Goal: Book appointment/travel/reservation

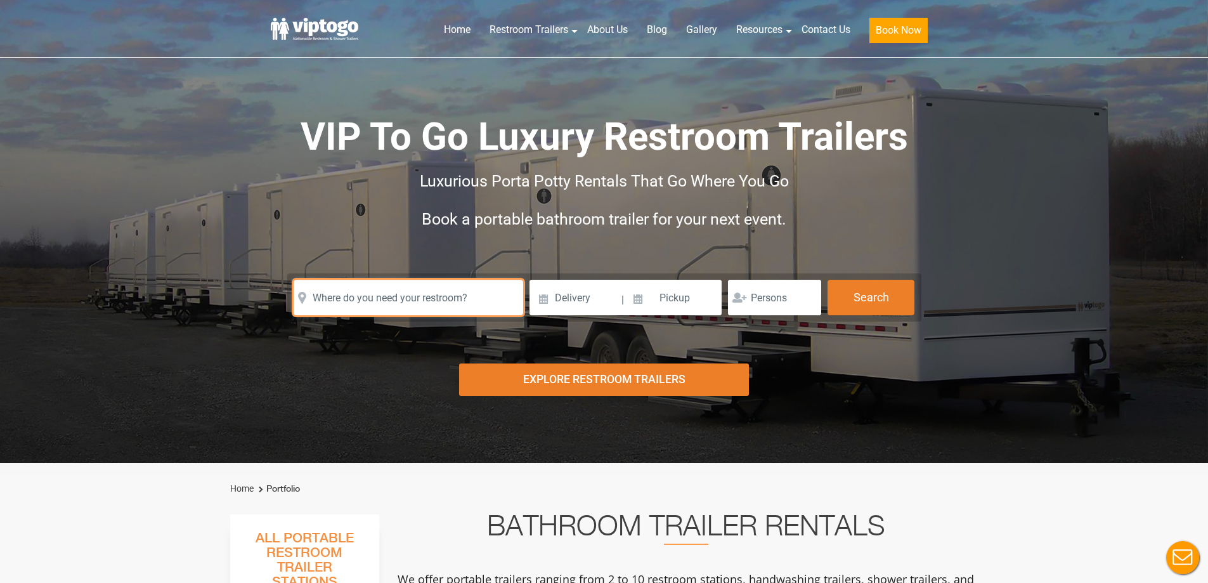
click at [347, 304] on input "text" at bounding box center [409, 298] width 230 height 36
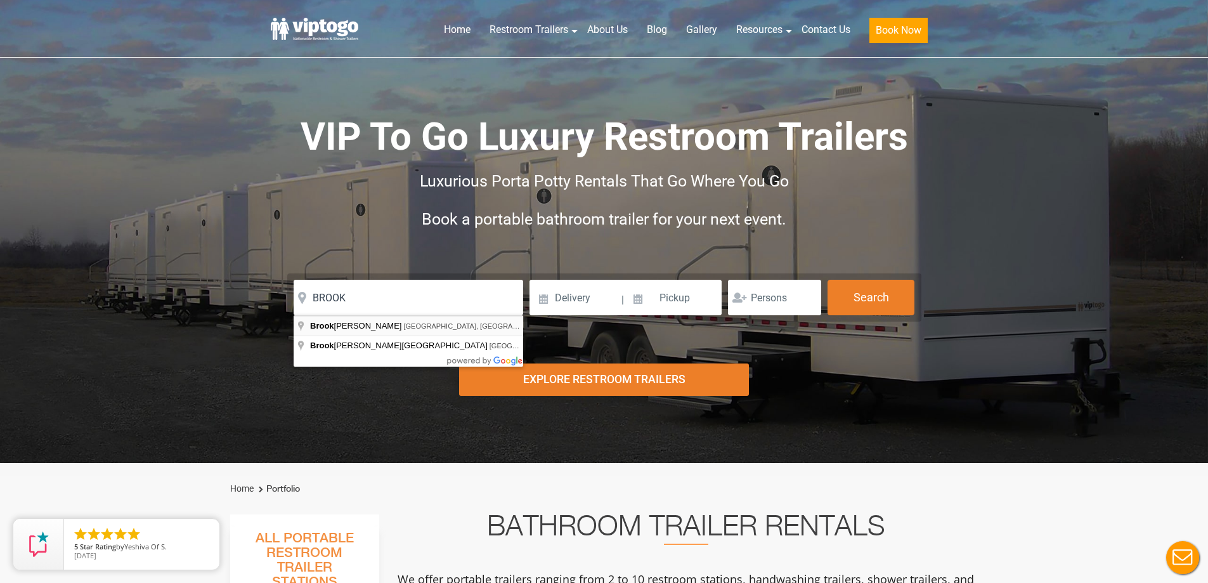
type input "[GEOGRAPHIC_DATA], [GEOGRAPHIC_DATA], [GEOGRAPHIC_DATA]"
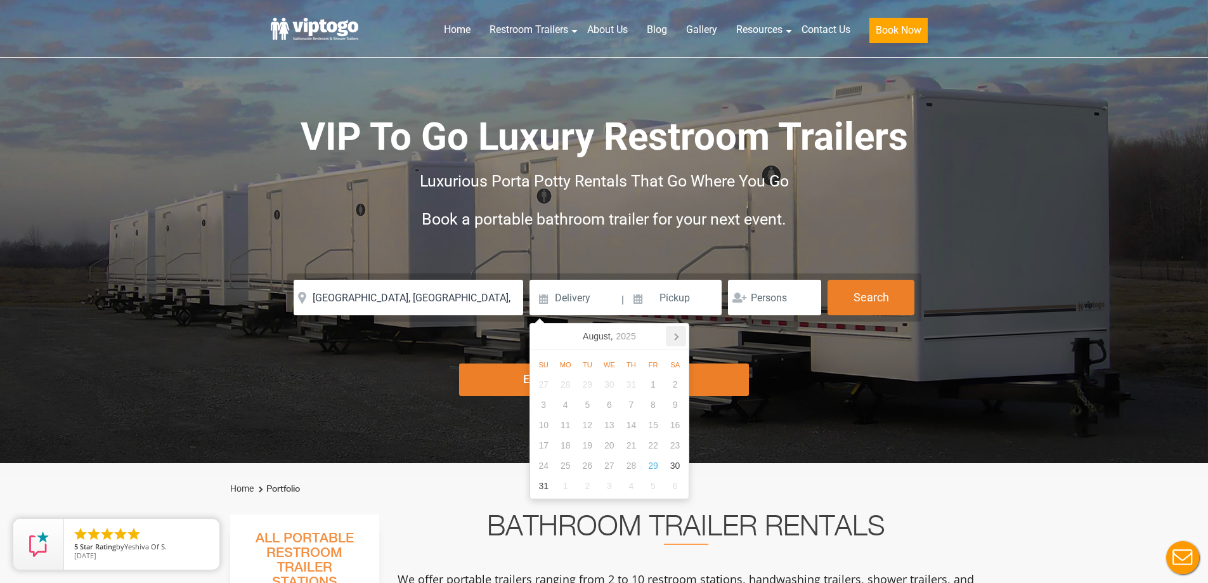
click at [676, 339] on icon at bounding box center [676, 337] width 3 height 6
click at [544, 445] on div "21" at bounding box center [544, 445] width 22 height 20
type input "[DATE]"
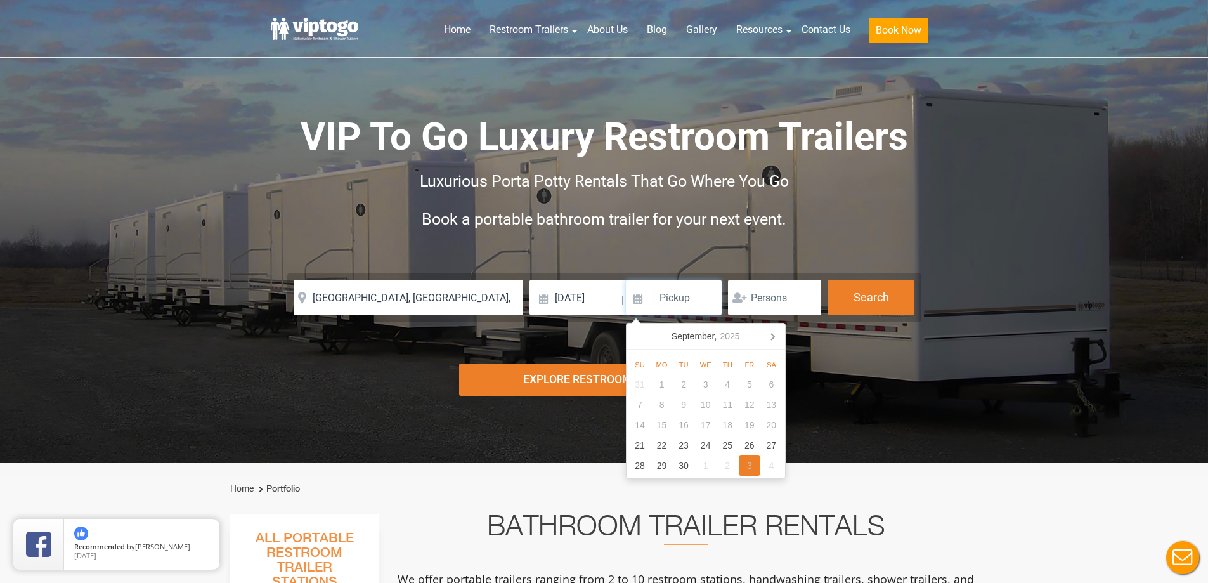
click at [754, 467] on div "3" at bounding box center [750, 465] width 22 height 20
type input "[DATE]"
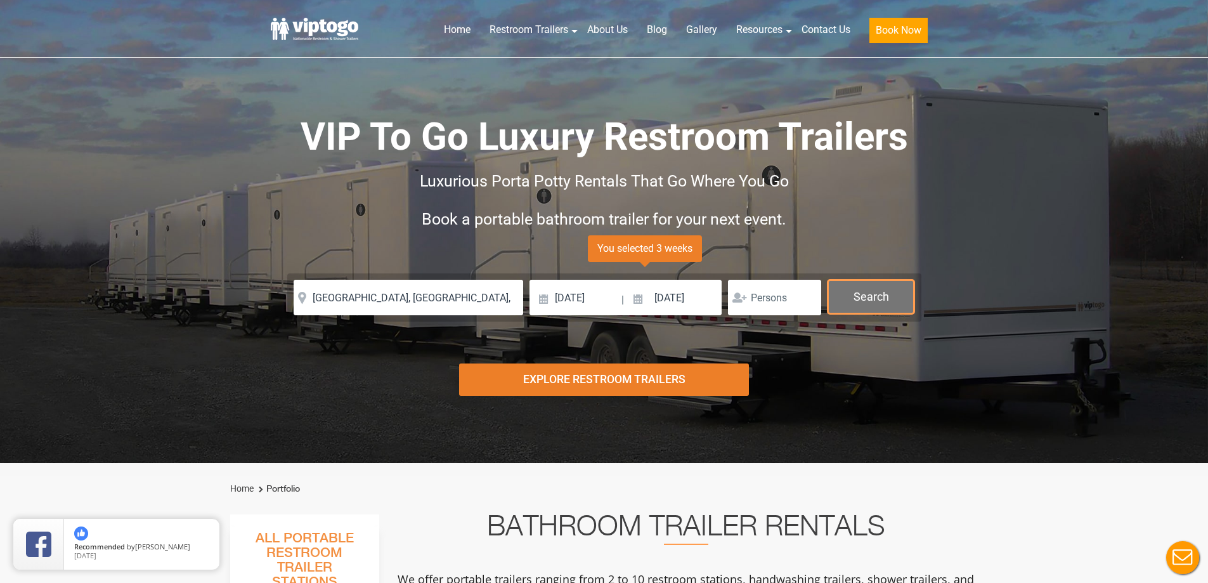
click at [859, 297] on button "Search" at bounding box center [871, 297] width 87 height 34
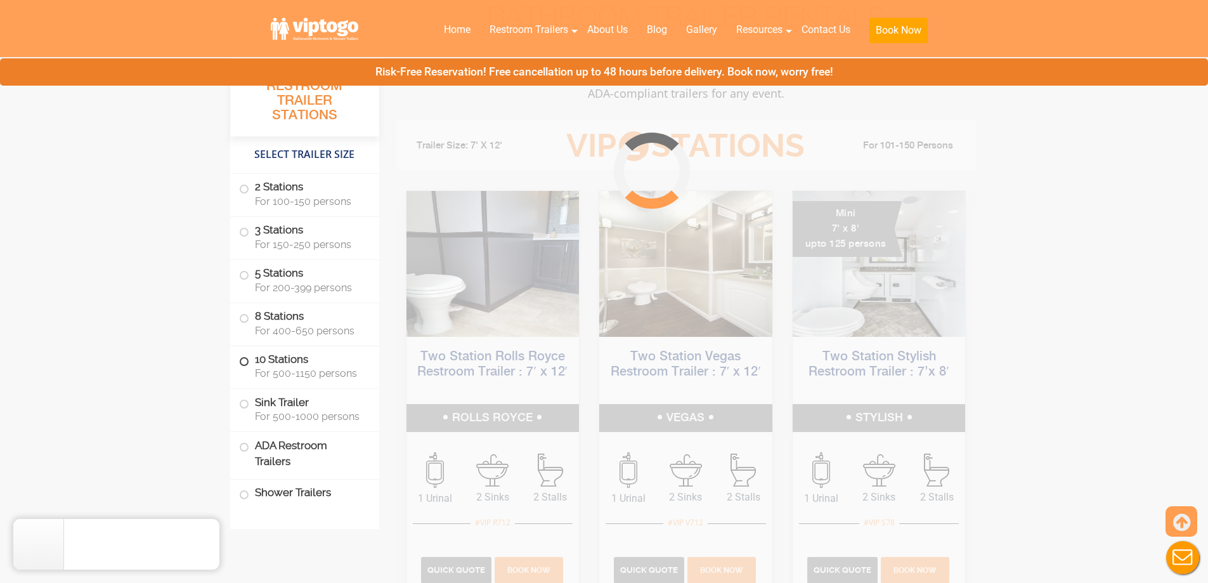
scroll to position [514, 0]
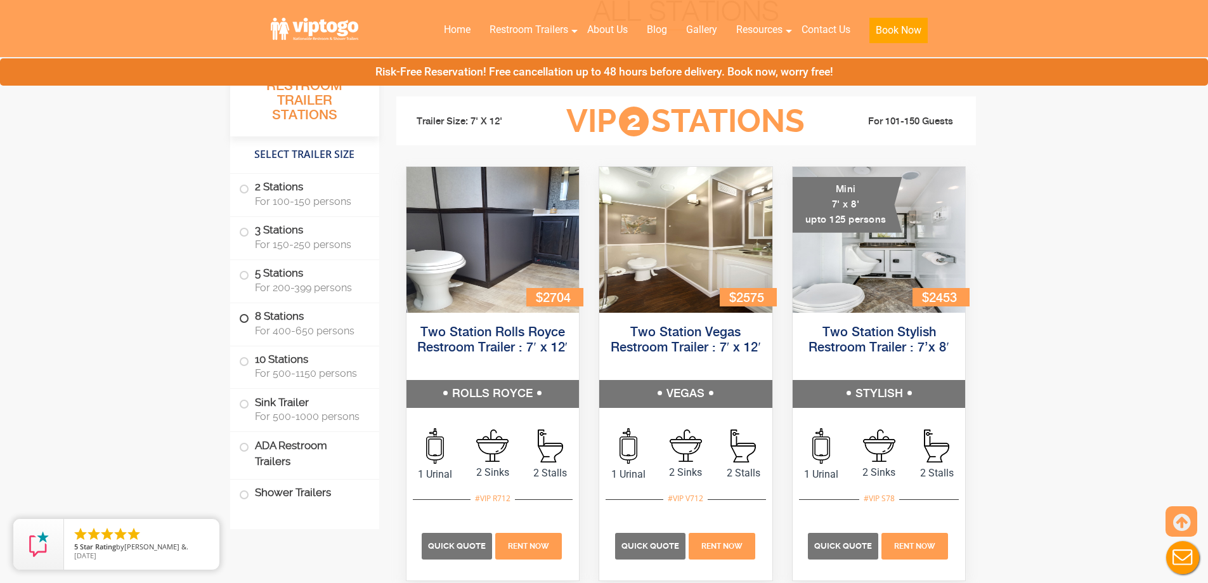
click at [246, 316] on span at bounding box center [244, 318] width 5 height 5
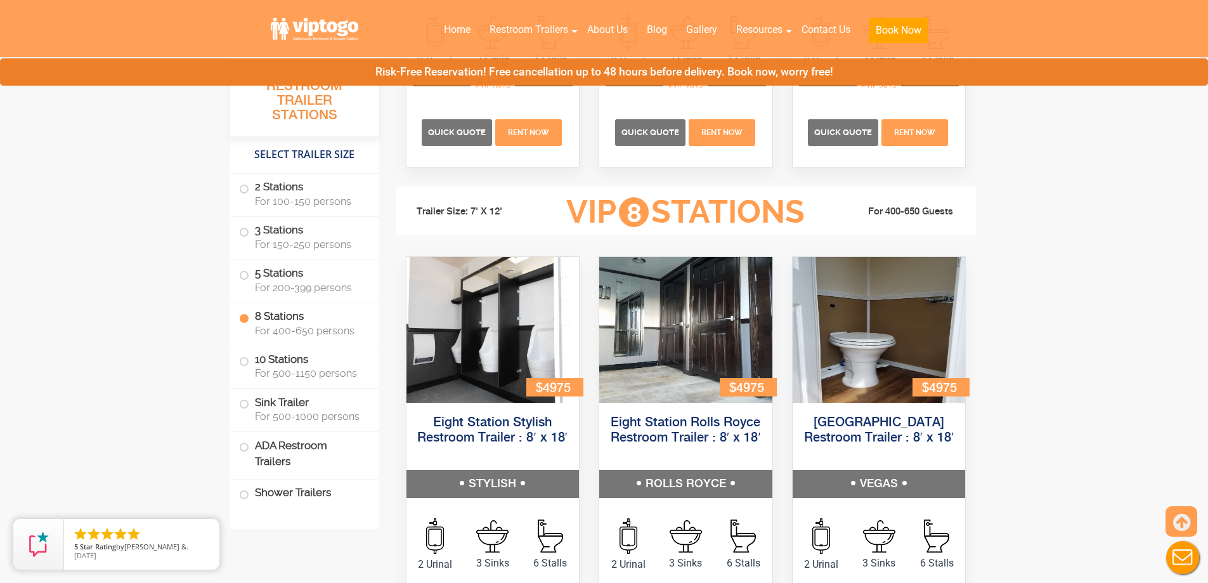
scroll to position [2405, 0]
